Goal: Find specific page/section: Find specific page/section

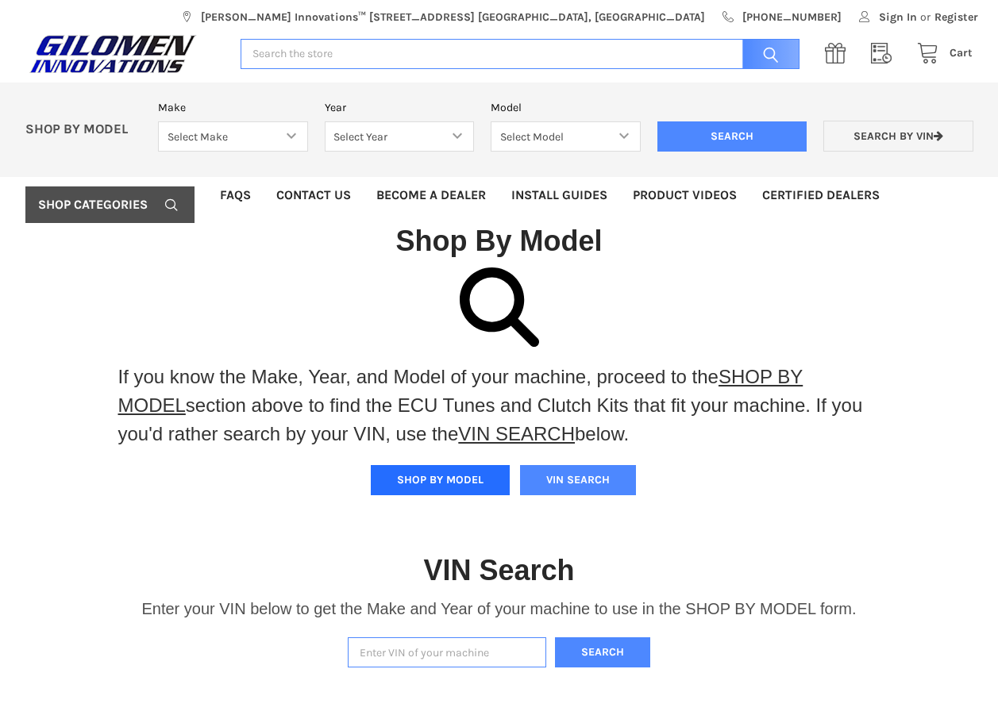
click at [431, 478] on button "SHOP BY MODEL" at bounding box center [440, 480] width 139 height 30
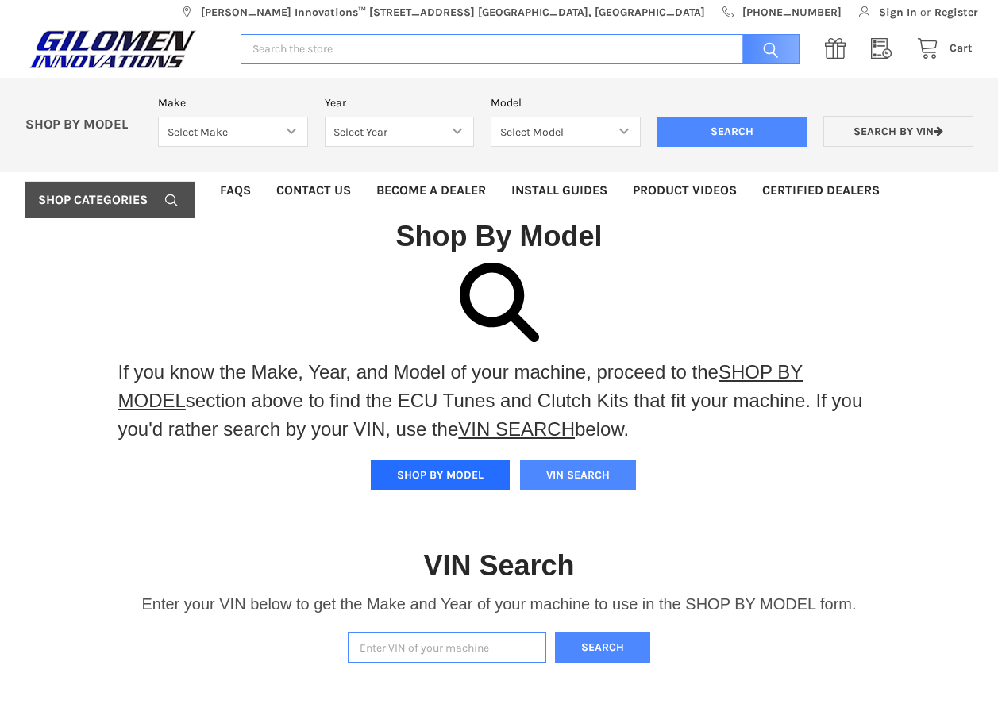
scroll to position [10, 0]
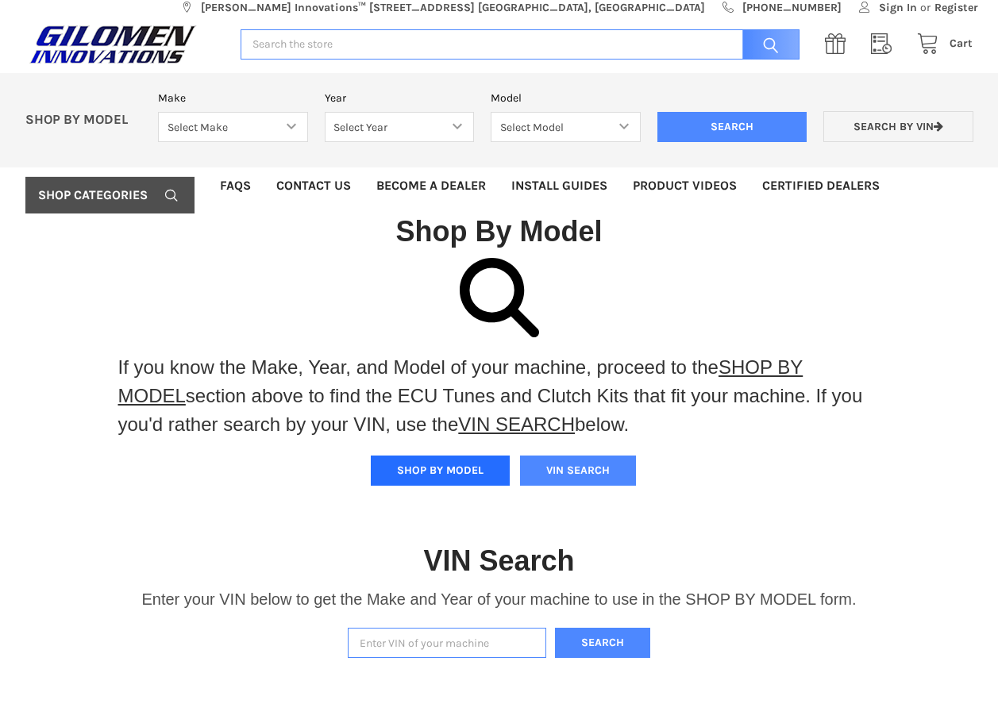
click at [448, 472] on button "SHOP BY MODEL" at bounding box center [440, 471] width 139 height 30
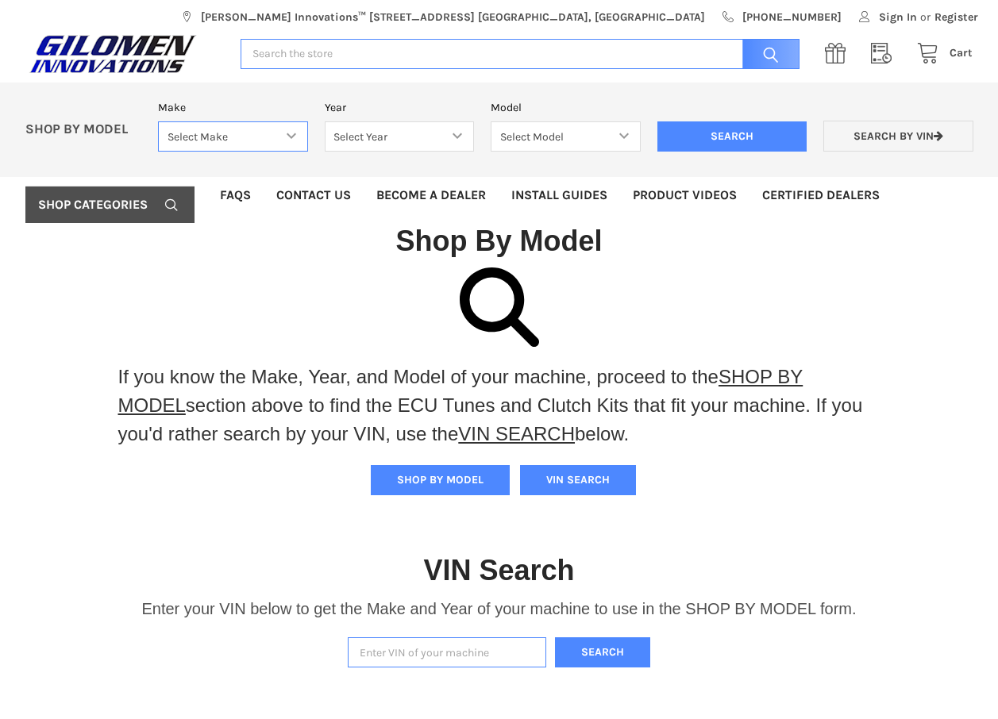
click at [291, 137] on select "Select Make Bobcat UTV Gravely UTV ACE 900 RANGER 570 Ranger 700 / 800 RANGER 9…" at bounding box center [233, 136] width 150 height 31
select select "353"
click at [158, 121] on select "Select Make Bobcat UTV Gravely UTV ACE 900 RANGER 570 Ranger 700 / 800 RANGER 9…" at bounding box center [233, 136] width 150 height 31
click at [459, 136] on select "Select Year [DATE] 2017 2018 2019 2020 2021 2022 2023 2024 2025 2026" at bounding box center [400, 136] width 150 height 31
select select "355"
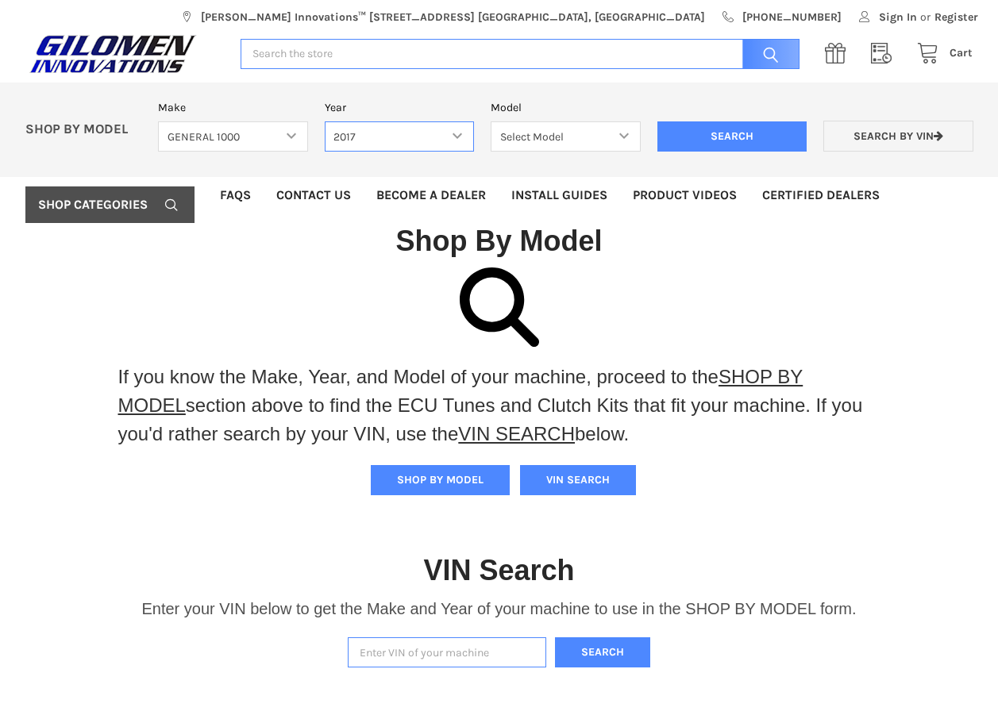
click at [325, 121] on select "Select Year [DATE] 2017 2018 2019 2020 2021 2022 2023 2024 2025 2026" at bounding box center [400, 136] width 150 height 31
click at [623, 137] on select "Select Model General 1000 General 1000 4 Passenger" at bounding box center [566, 136] width 150 height 31
select select "189"
click at [491, 121] on select "Select Model General 1000 General 1000 4 Passenger" at bounding box center [566, 136] width 150 height 31
click at [734, 135] on input "Search" at bounding box center [732, 136] width 150 height 30
